Goal: Task Accomplishment & Management: Manage account settings

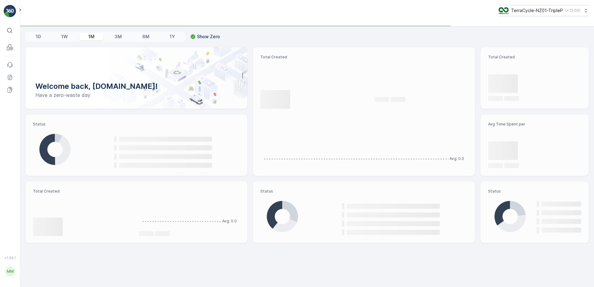
click at [8, 32] on icon at bounding box center [10, 30] width 6 height 6
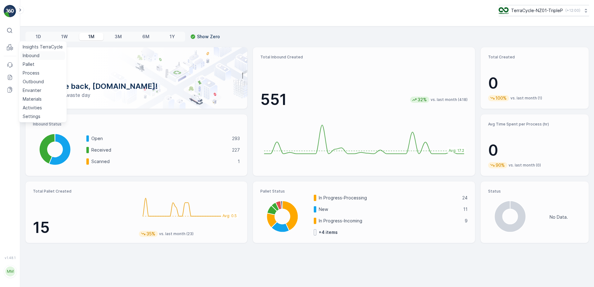
click at [36, 55] on p "Inbound" at bounding box center [31, 56] width 17 height 6
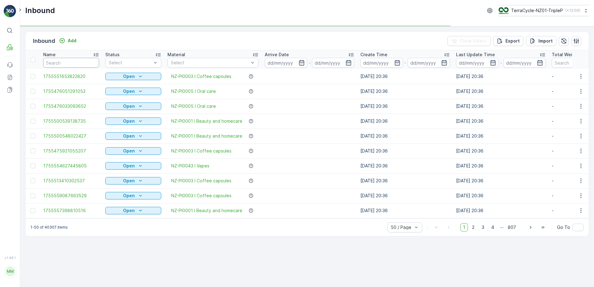
click at [66, 62] on input "text" at bounding box center [71, 63] width 56 height 10
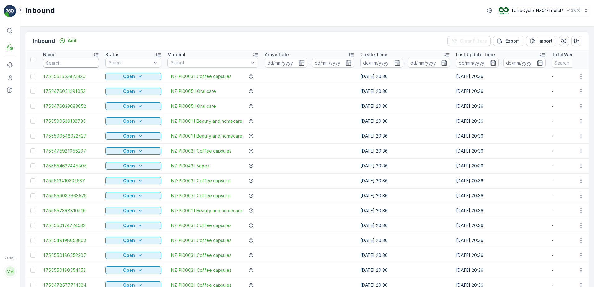
click at [66, 62] on input "text" at bounding box center [71, 63] width 56 height 10
type input "5738681"
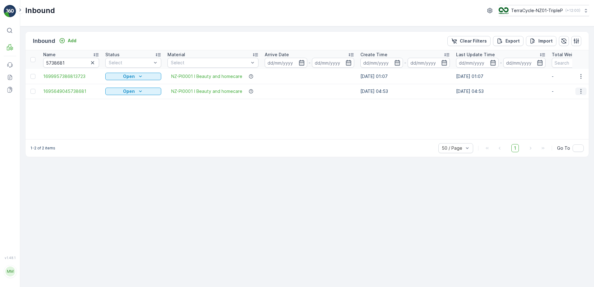
click at [583, 90] on icon "button" at bounding box center [581, 91] width 6 height 6
click at [562, 108] on span "Edit Inbound" at bounding box center [561, 109] width 26 height 6
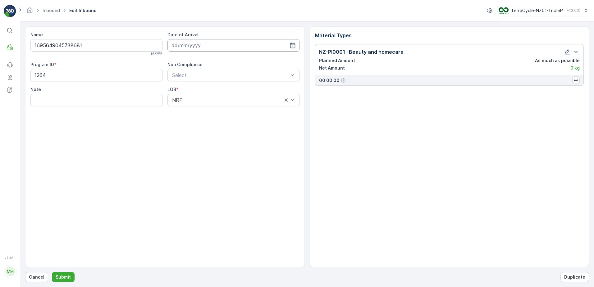
click at [250, 49] on input at bounding box center [234, 45] width 132 height 12
drag, startPoint x: 214, startPoint y: 123, endPoint x: 242, endPoint y: 111, distance: 30.7
click at [214, 123] on div "20" at bounding box center [212, 122] width 10 height 10
type input "[DATE]"
click at [567, 52] on icon "button" at bounding box center [567, 52] width 6 height 6
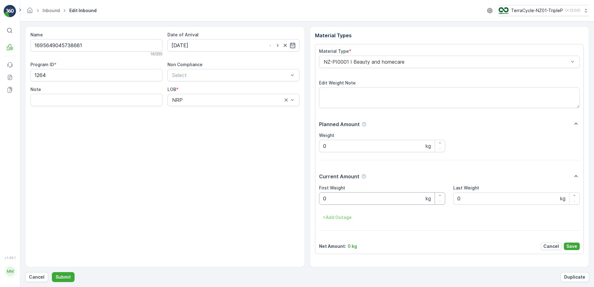
click at [368, 196] on Weight "0" at bounding box center [382, 198] width 126 height 12
type Weight "04.24"
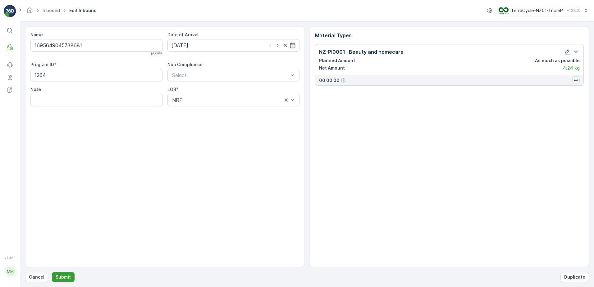
click at [63, 279] on p "Submit" at bounding box center [63, 277] width 15 height 6
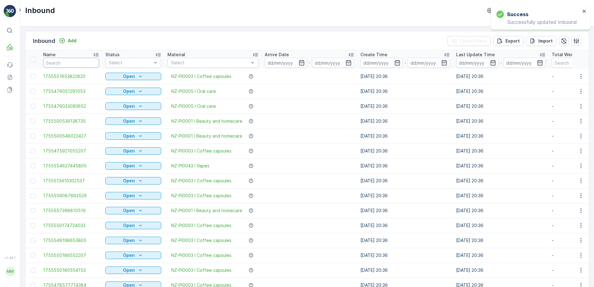
click at [52, 64] on input "text" at bounding box center [71, 63] width 56 height 10
type input "6"
type input "68"
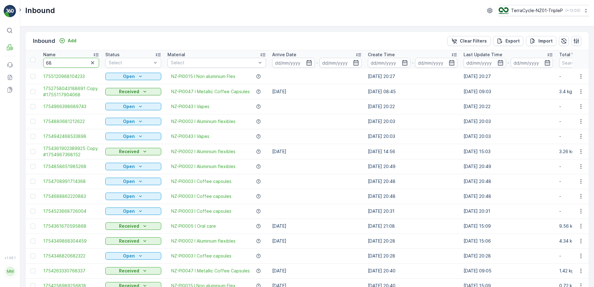
click at [52, 64] on input "68" at bounding box center [71, 63] width 56 height 10
type input "684154"
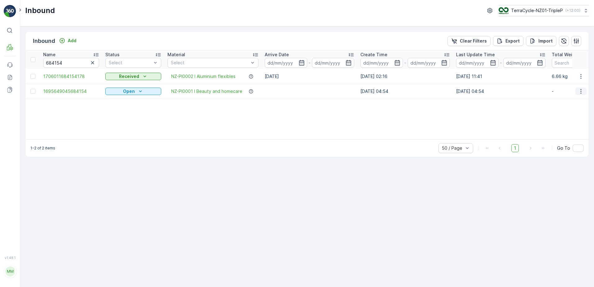
click at [582, 90] on icon "button" at bounding box center [581, 91] width 6 height 6
click at [565, 110] on span "Edit Inbound" at bounding box center [561, 109] width 26 height 6
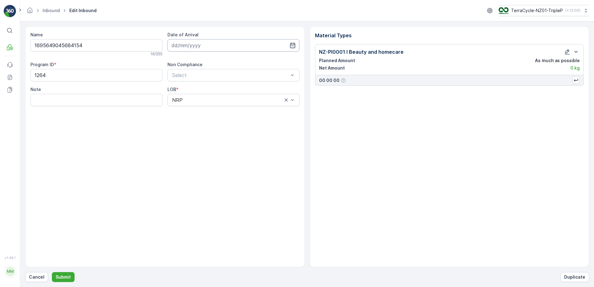
click at [229, 44] on input at bounding box center [234, 45] width 132 height 12
drag, startPoint x: 207, startPoint y: 124, endPoint x: 238, endPoint y: 110, distance: 33.5
click at [208, 122] on div "20" at bounding box center [212, 122] width 10 height 10
type input "[DATE]"
click at [564, 53] on button "button" at bounding box center [567, 51] width 7 height 7
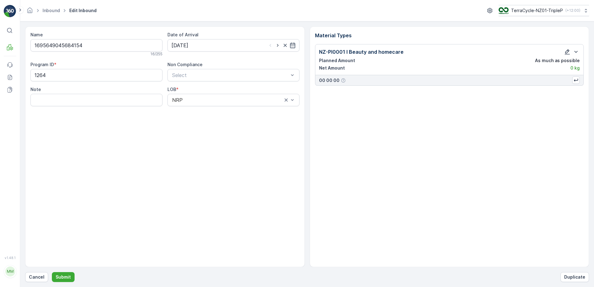
click at [564, 53] on icon "button" at bounding box center [567, 52] width 6 height 6
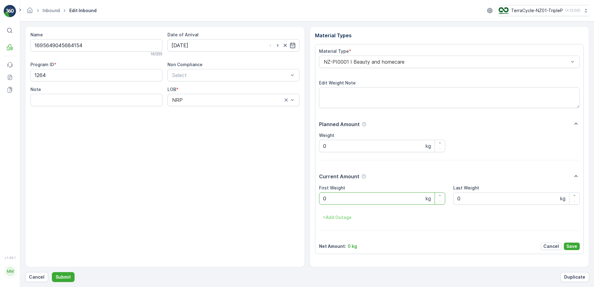
click at [407, 202] on Weight "0" at bounding box center [382, 198] width 126 height 12
type Weight "05.02"
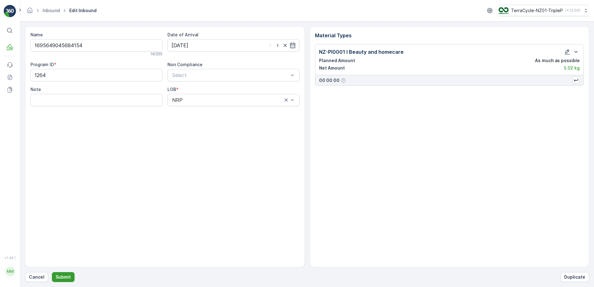
click at [64, 279] on p "Submit" at bounding box center [63, 277] width 15 height 6
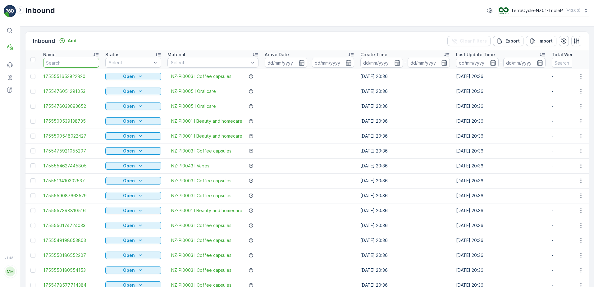
click at [61, 63] on input "text" at bounding box center [71, 63] width 56 height 10
type input "9151"
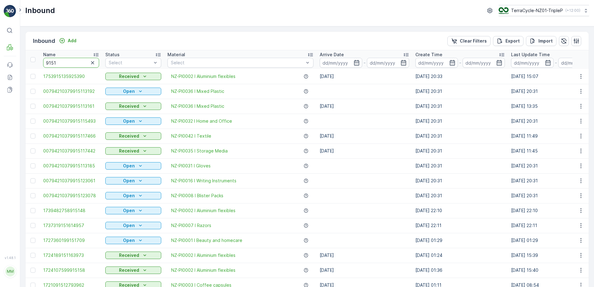
click at [46, 62] on input "9151" at bounding box center [71, 63] width 56 height 10
type input "44249151"
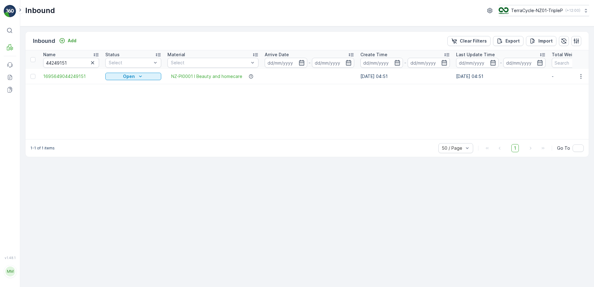
click at [589, 74] on div "Inbound Add Clear Filters Export Import Name 44249151 Status Select Material Se…" at bounding box center [307, 94] width 564 height 126
click at [582, 76] on icon "button" at bounding box center [581, 76] width 6 height 6
click at [569, 94] on span "Edit Inbound" at bounding box center [561, 94] width 26 height 6
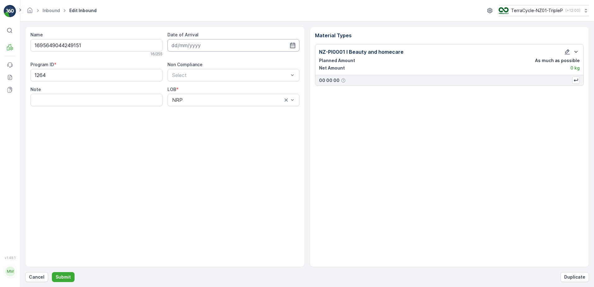
click at [195, 48] on input at bounding box center [234, 45] width 132 height 12
click at [208, 121] on div "20" at bounding box center [212, 122] width 10 height 10
type input "[DATE]"
click at [564, 53] on icon "button" at bounding box center [567, 52] width 6 height 6
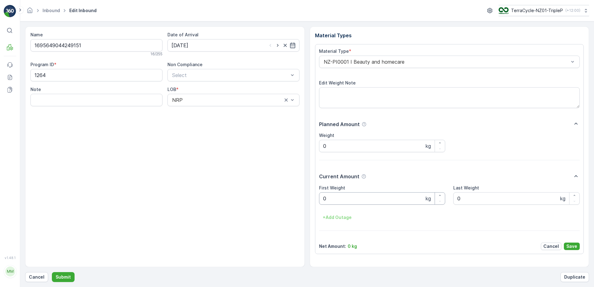
click at [337, 199] on Weight "0" at bounding box center [382, 198] width 126 height 12
type Weight "06.48"
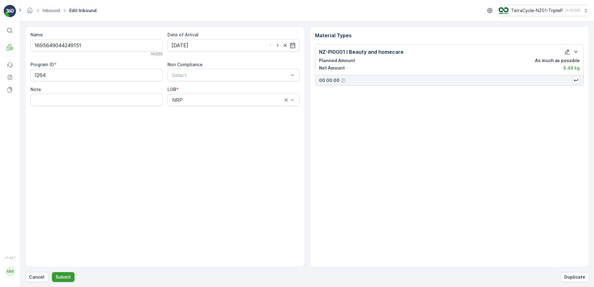
click at [71, 279] on button "Submit" at bounding box center [63, 277] width 23 height 10
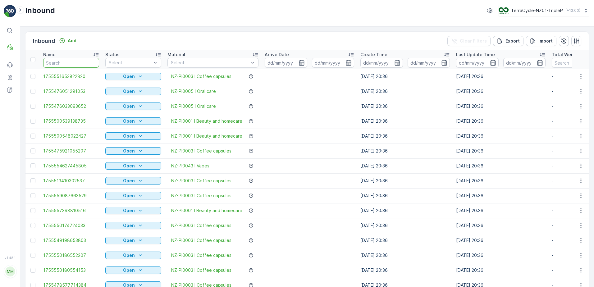
click at [83, 61] on input "text" at bounding box center [71, 63] width 56 height 10
type input "731823"
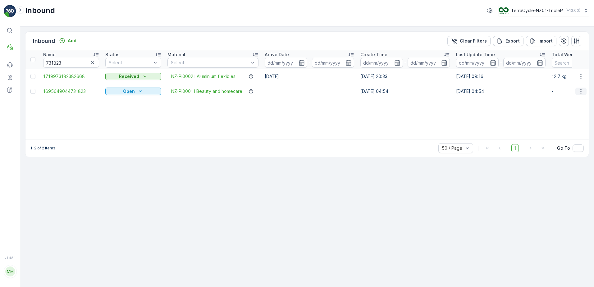
click at [582, 93] on icon "button" at bounding box center [581, 91] width 6 height 6
click at [573, 107] on span "Edit Inbound" at bounding box center [561, 109] width 26 height 6
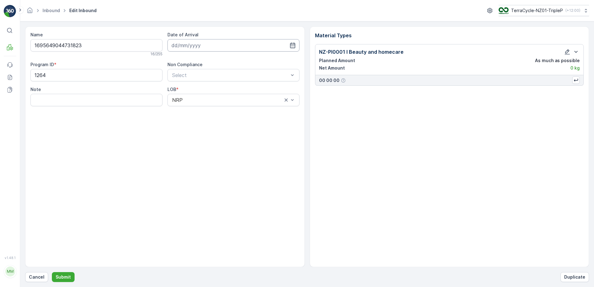
click at [198, 47] on input at bounding box center [234, 45] width 132 height 12
click at [213, 121] on div "20" at bounding box center [212, 122] width 10 height 10
type input "[DATE]"
click at [232, 74] on div at bounding box center [231, 75] width 118 height 6
click at [395, 91] on div "Material Types NZ-PI0001 I Beauty and homecare Planned Amount As much as possib…" at bounding box center [450, 146] width 280 height 241
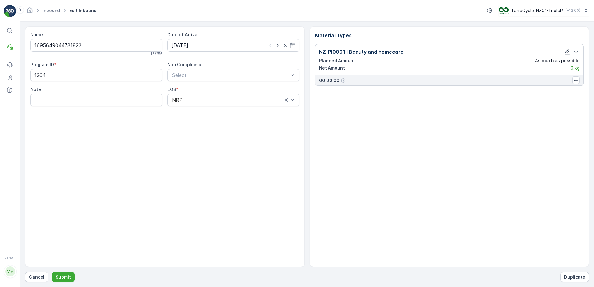
click at [570, 52] on icon "button" at bounding box center [567, 52] width 6 height 6
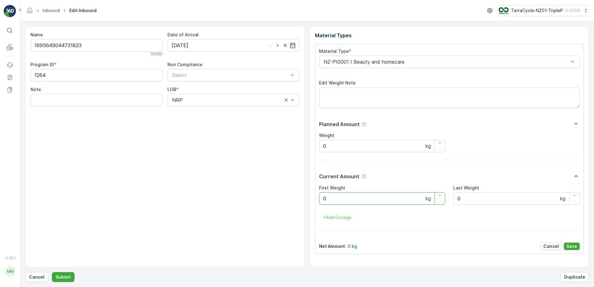
click at [399, 201] on Weight "0" at bounding box center [382, 198] width 126 height 12
type Weight "07.8"
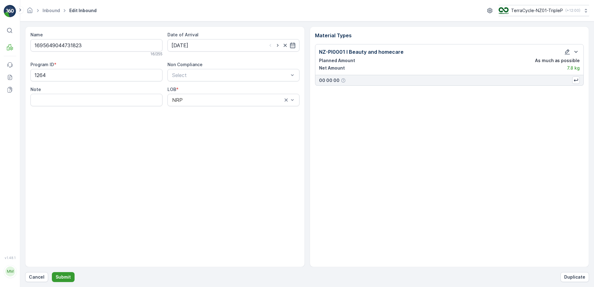
click at [66, 276] on p "Submit" at bounding box center [63, 277] width 15 height 6
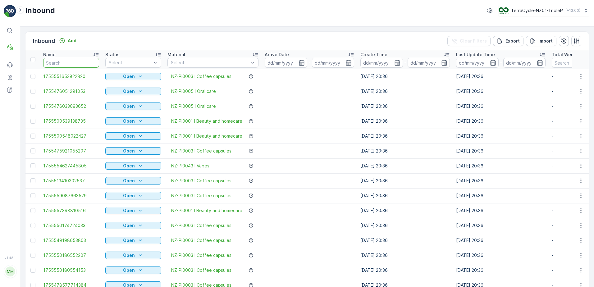
drag, startPoint x: 80, startPoint y: 63, endPoint x: 91, endPoint y: 65, distance: 11.3
click at [80, 64] on input "text" at bounding box center [71, 63] width 56 height 10
type input "157614"
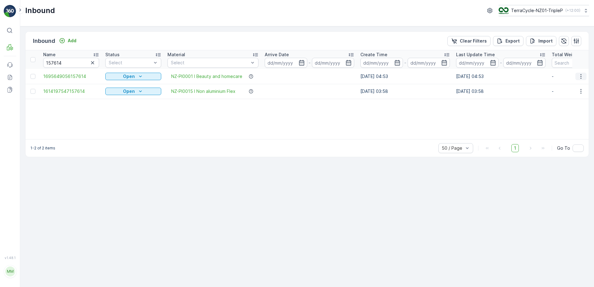
click at [584, 76] on button "button" at bounding box center [581, 76] width 11 height 7
click at [555, 94] on span "Edit Inbound" at bounding box center [561, 94] width 26 height 6
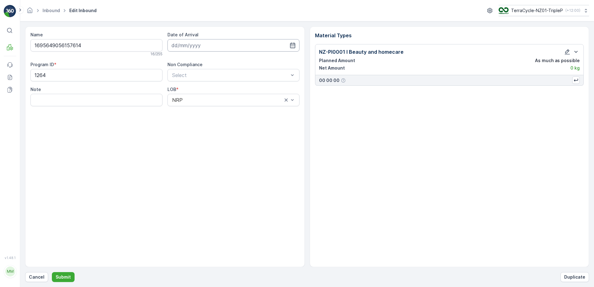
click at [214, 50] on input at bounding box center [234, 45] width 132 height 12
click at [211, 120] on div "20" at bounding box center [212, 122] width 10 height 10
type input "[DATE]"
click at [565, 53] on icon "button" at bounding box center [567, 52] width 6 height 6
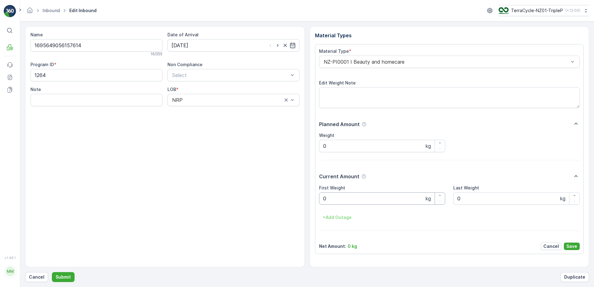
click at [349, 202] on Weight "0" at bounding box center [382, 198] width 126 height 12
type Weight "08.94"
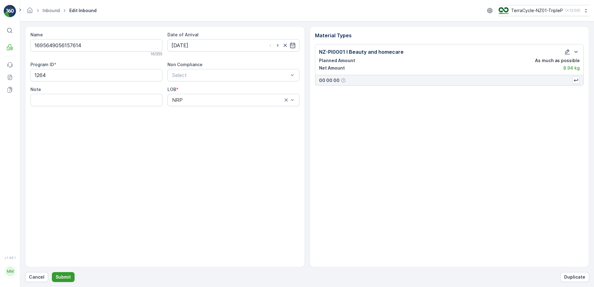
click at [56, 277] on p "Submit" at bounding box center [63, 277] width 15 height 6
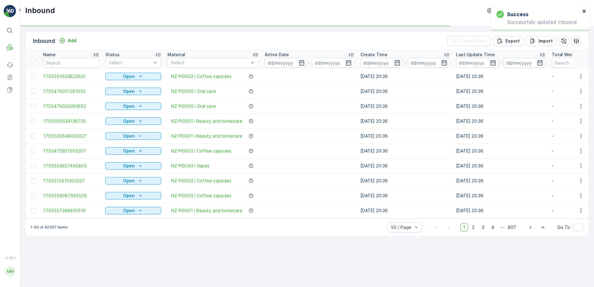
click at [585, 10] on icon "close" at bounding box center [584, 11] width 4 height 5
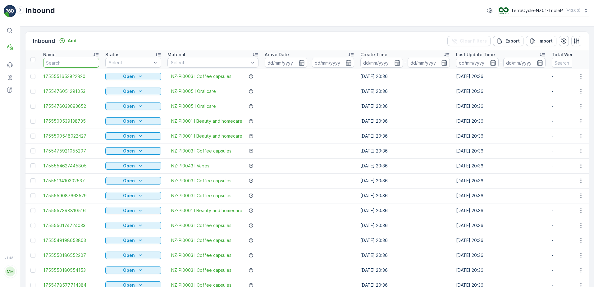
click at [79, 60] on input "text" at bounding box center [71, 63] width 56 height 10
type input "8272"
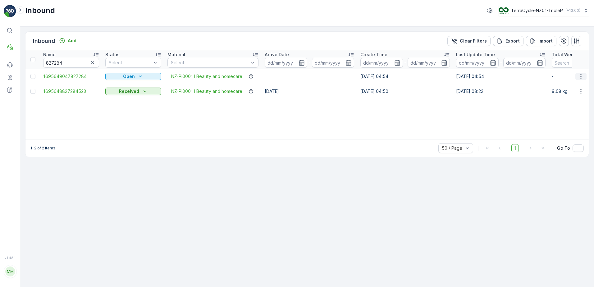
click at [581, 76] on icon "button" at bounding box center [581, 76] width 1 height 5
click at [564, 92] on span "Edit Inbound" at bounding box center [561, 94] width 26 height 6
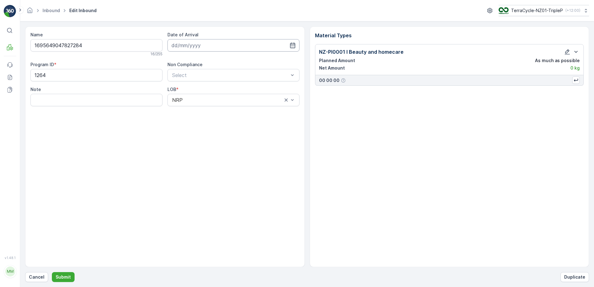
click at [201, 45] on input at bounding box center [234, 45] width 132 height 12
click at [209, 125] on div "20" at bounding box center [212, 122] width 10 height 10
type input "[DATE]"
click at [571, 52] on button "button" at bounding box center [567, 51] width 7 height 7
click at [568, 52] on icon "button" at bounding box center [567, 52] width 6 height 6
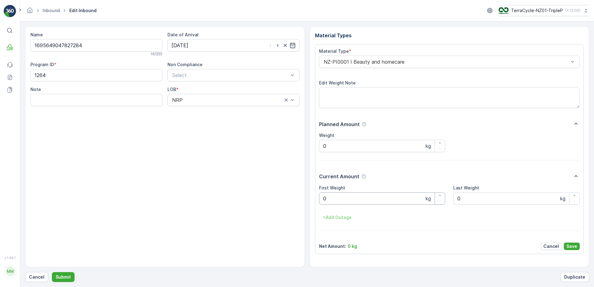
click at [359, 201] on Weight "0" at bounding box center [382, 198] width 126 height 12
type Weight "06.64"
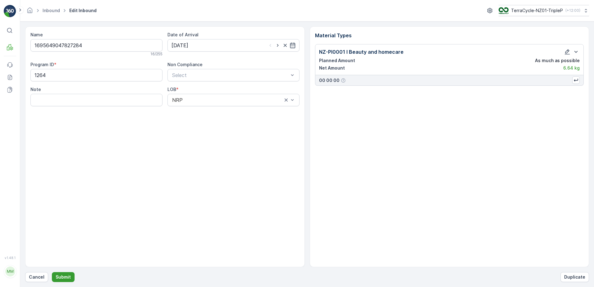
click at [65, 280] on button "Submit" at bounding box center [63, 277] width 23 height 10
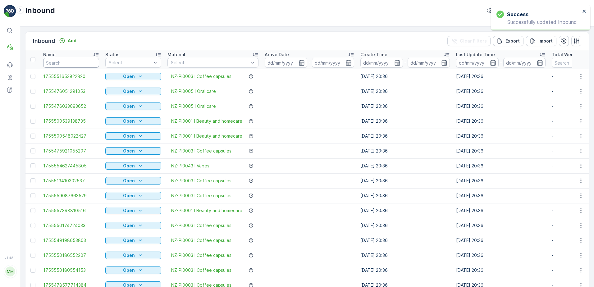
click at [70, 66] on input "text" at bounding box center [71, 63] width 56 height 10
type input "131470"
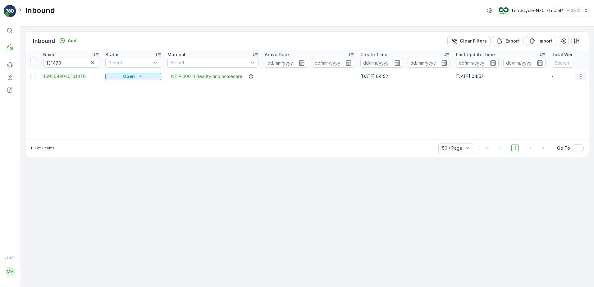
click at [580, 78] on icon "button" at bounding box center [581, 76] width 6 height 6
click at [570, 94] on span "Edit Inbound" at bounding box center [561, 94] width 26 height 6
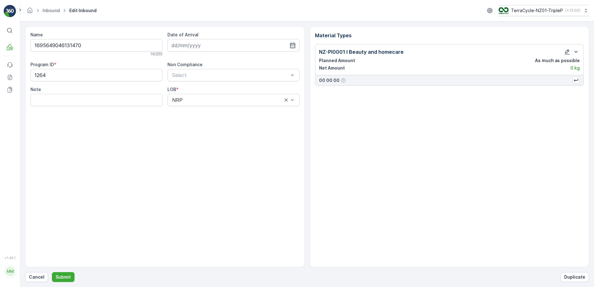
click at [262, 39] on div "Date of Arrival" at bounding box center [234, 42] width 132 height 20
click at [265, 43] on input at bounding box center [234, 45] width 132 height 12
drag, startPoint x: 210, startPoint y: 119, endPoint x: 286, endPoint y: 106, distance: 77.5
click at [210, 118] on div "20" at bounding box center [212, 122] width 10 height 10
type input "[DATE]"
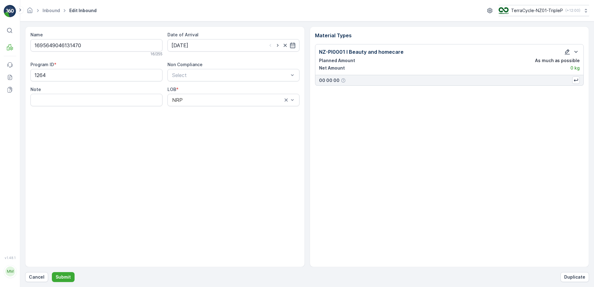
click at [570, 50] on icon "button" at bounding box center [567, 52] width 6 height 6
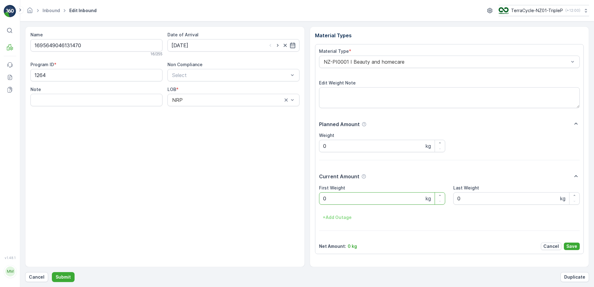
click at [377, 200] on Weight "0" at bounding box center [382, 198] width 126 height 12
type Weight "06.36"
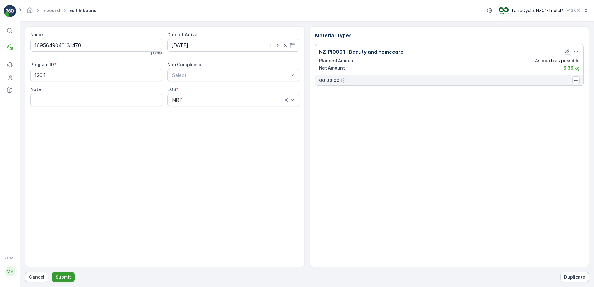
click at [56, 274] on p "Submit" at bounding box center [63, 277] width 15 height 6
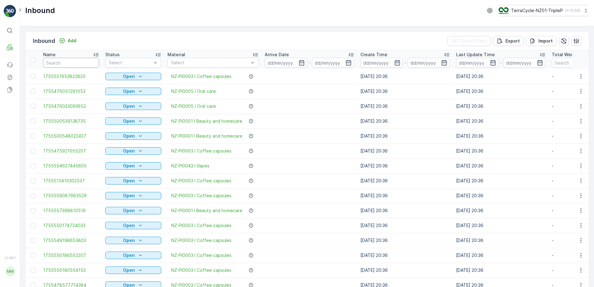
click at [89, 62] on input "text" at bounding box center [71, 63] width 56 height 10
type input "151127"
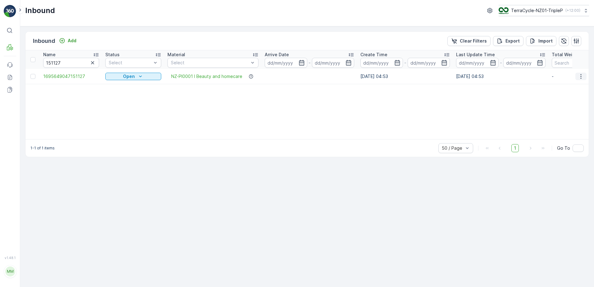
click at [579, 78] on icon "button" at bounding box center [581, 76] width 6 height 6
click at [566, 93] on span "Edit Inbound" at bounding box center [561, 94] width 26 height 6
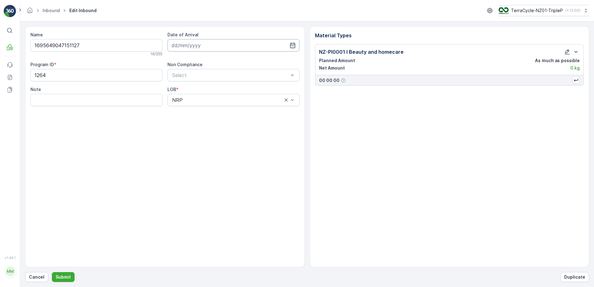
drag, startPoint x: 224, startPoint y: 44, endPoint x: 226, endPoint y: 50, distance: 6.3
click at [225, 44] on input at bounding box center [234, 45] width 132 height 12
drag, startPoint x: 215, startPoint y: 122, endPoint x: 288, endPoint y: 110, distance: 74.7
click at [214, 122] on div "20" at bounding box center [212, 122] width 10 height 10
type input "[DATE]"
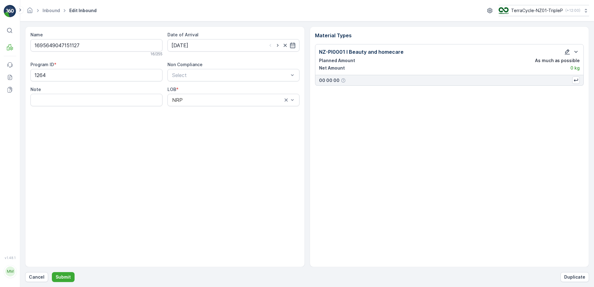
click at [566, 52] on icon "button" at bounding box center [567, 52] width 6 height 6
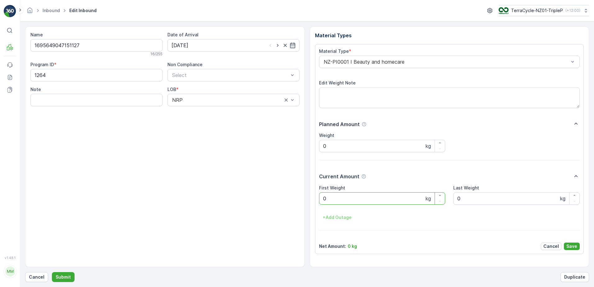
click at [358, 199] on Weight "0" at bounding box center [382, 198] width 126 height 12
type Weight "05.48"
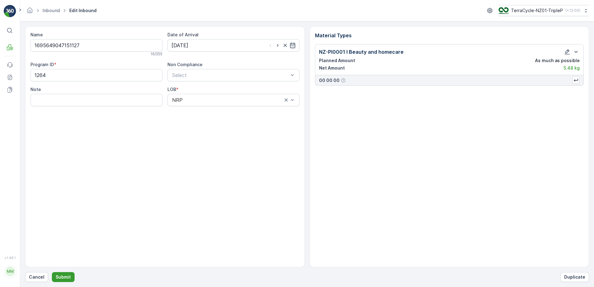
click at [54, 278] on button "Submit" at bounding box center [63, 277] width 23 height 10
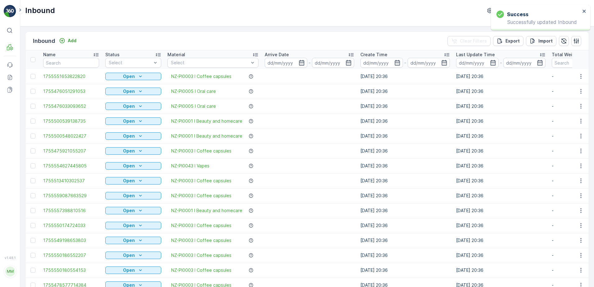
click at [62, 68] on th "Name" at bounding box center [71, 59] width 62 height 19
click at [63, 67] on input "text" at bounding box center [71, 63] width 56 height 10
type input "937145"
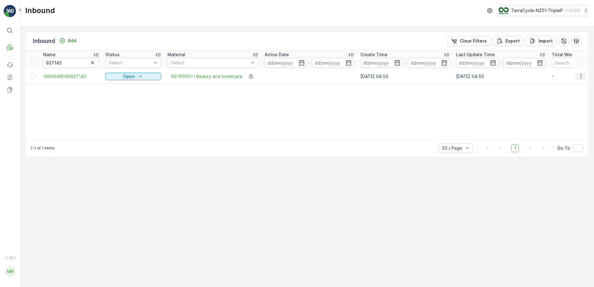
click at [583, 75] on icon "button" at bounding box center [581, 76] width 6 height 6
click at [565, 92] on span "Edit Inbound" at bounding box center [561, 94] width 26 height 6
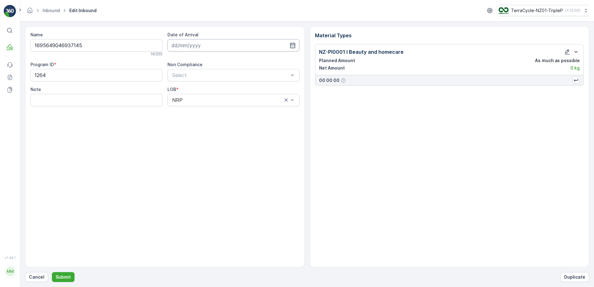
click at [204, 47] on input at bounding box center [234, 45] width 132 height 12
click at [213, 123] on div "20" at bounding box center [212, 122] width 10 height 10
type input "[DATE]"
click at [565, 53] on icon "button" at bounding box center [567, 52] width 6 height 6
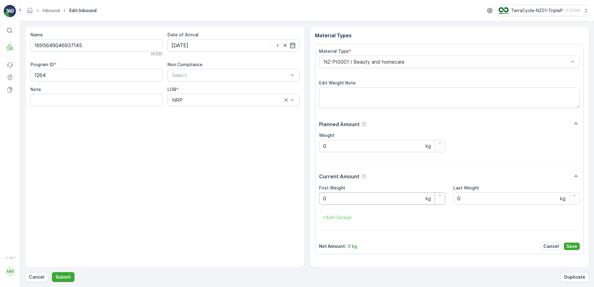
click at [332, 199] on Weight "0" at bounding box center [382, 198] width 126 height 12
type Weight "06.48"
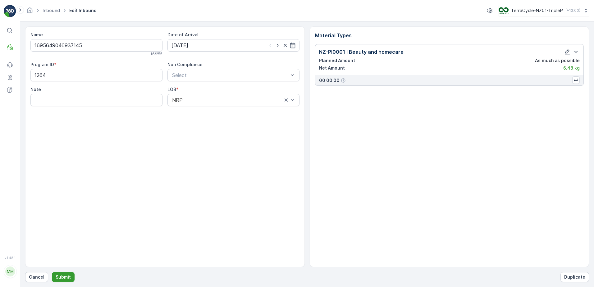
click at [64, 277] on p "Submit" at bounding box center [63, 277] width 15 height 6
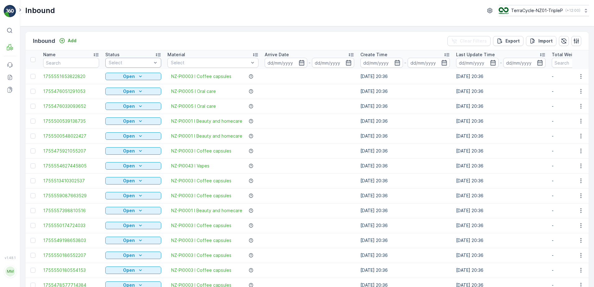
click at [124, 62] on div at bounding box center [130, 62] width 44 height 5
click at [122, 86] on span "Scanned" at bounding box center [118, 86] width 18 height 5
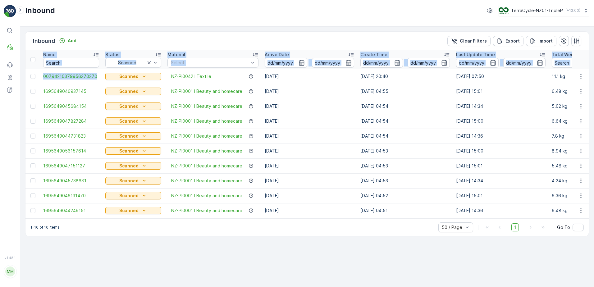
drag, startPoint x: 99, startPoint y: 71, endPoint x: 247, endPoint y: 221, distance: 210.3
click at [247, 218] on div "Name Status Scanned Material Select Arrive Date - Create Time - Last Update Tim…" at bounding box center [306, 134] width 563 height 168
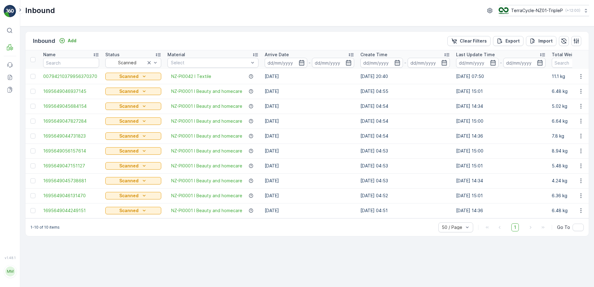
drag, startPoint x: 247, startPoint y: 221, endPoint x: 245, endPoint y: 247, distance: 26.5
click at [245, 247] on div "Inbound Add Clear Filters Export Import Name Status Scanned Material Select Arr…" at bounding box center [307, 156] width 574 height 261
